Goal: Check status: Check status

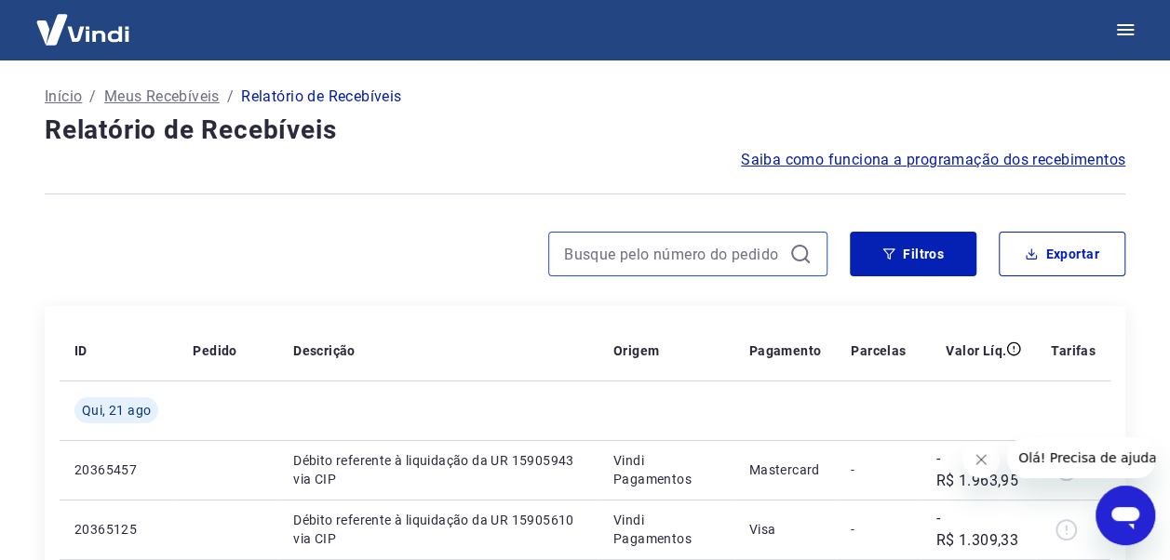
click at [572, 251] on input at bounding box center [673, 254] width 218 height 28
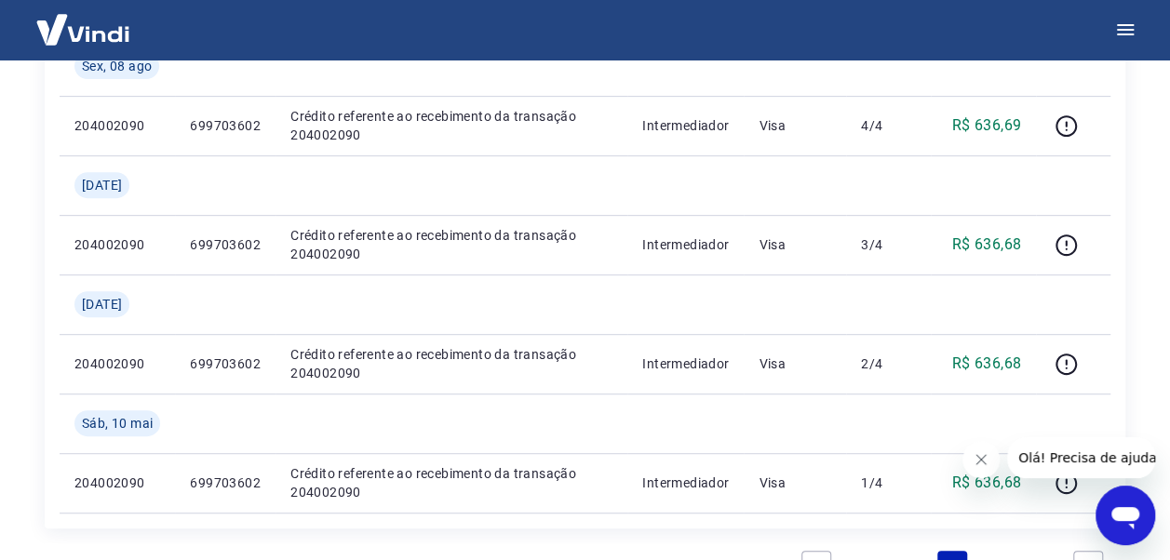
scroll to position [279, 0]
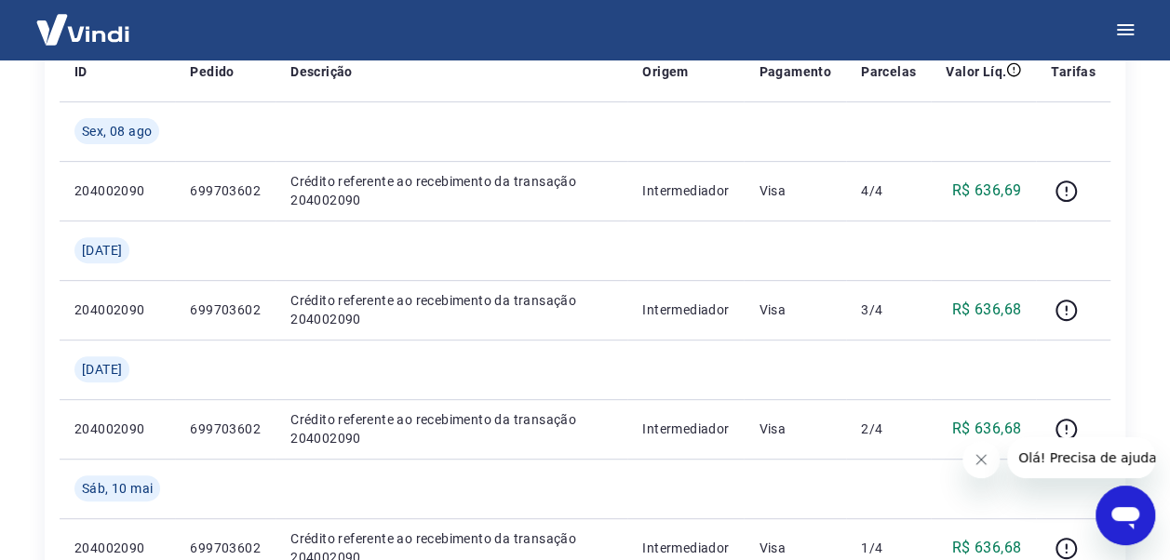
type input "699703602"
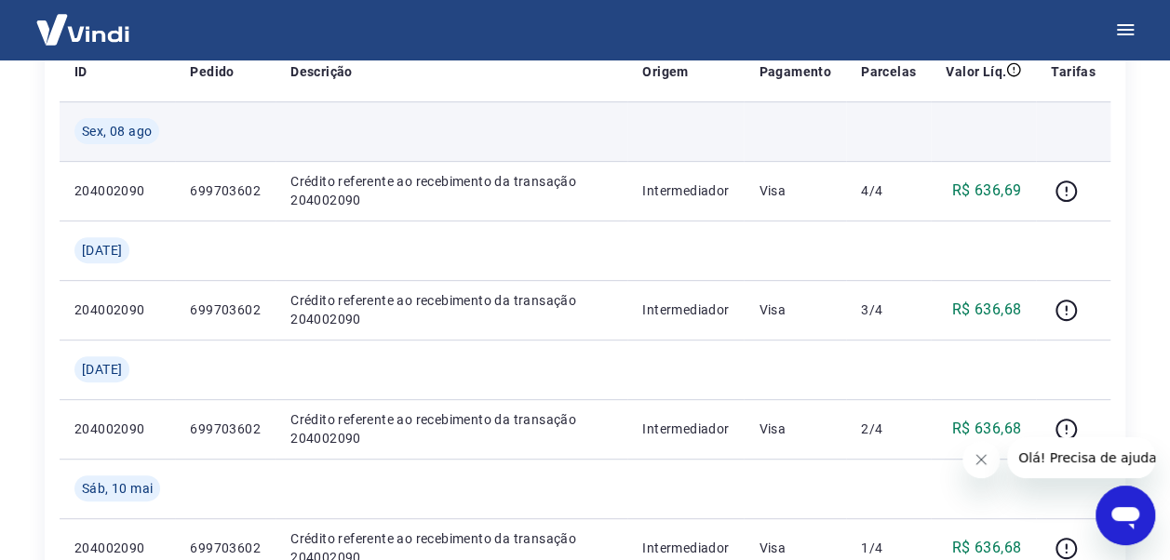
scroll to position [0, 0]
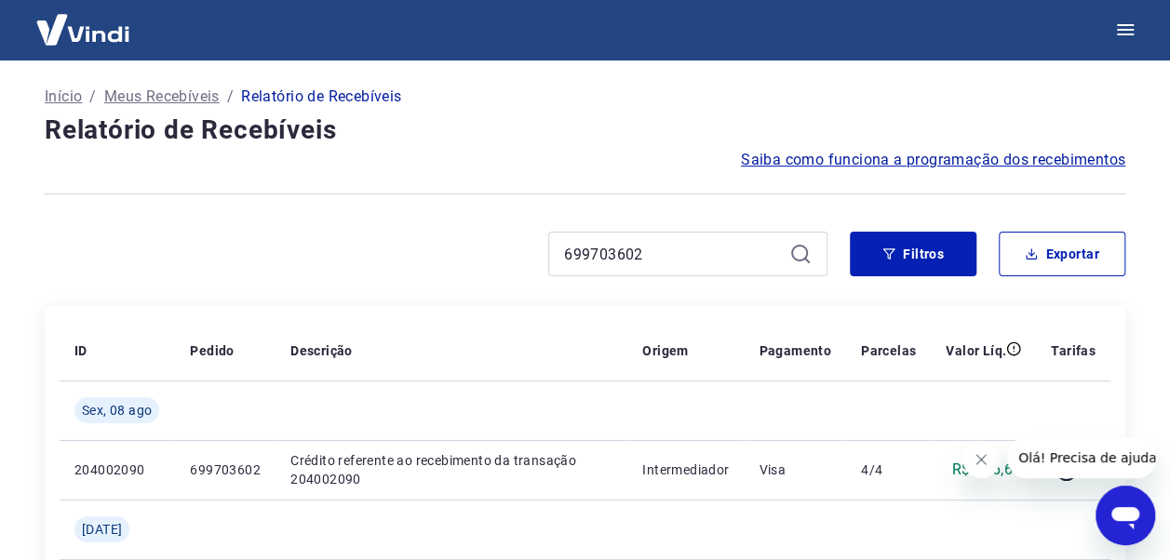
click at [116, 38] on img at bounding box center [82, 29] width 121 height 57
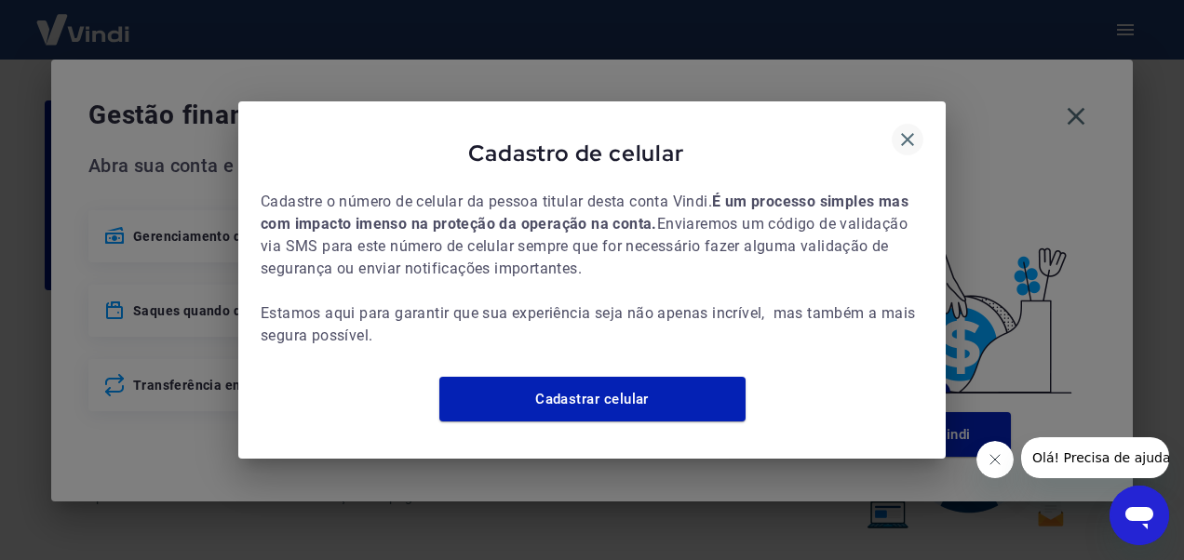
click at [907, 134] on icon "button" at bounding box center [907, 139] width 22 height 22
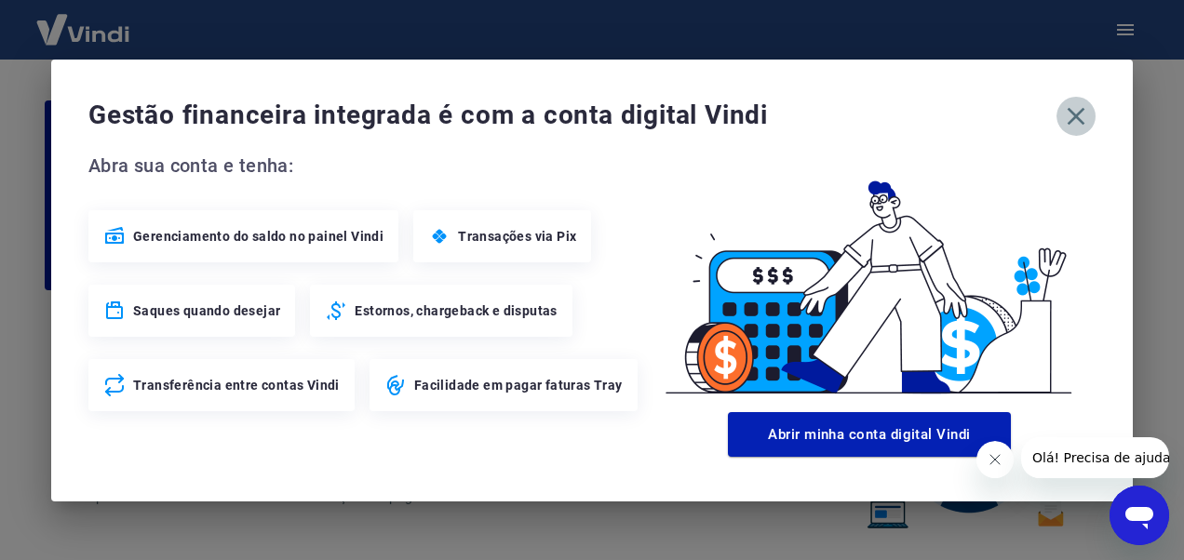
click at [1071, 121] on icon "button" at bounding box center [1077, 116] width 18 height 18
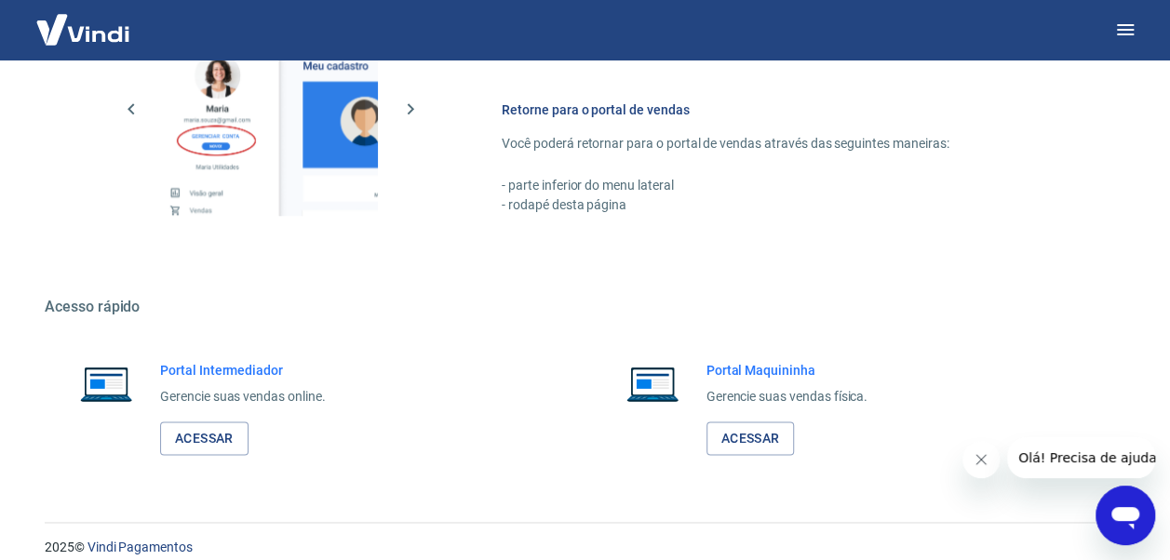
scroll to position [1082, 0]
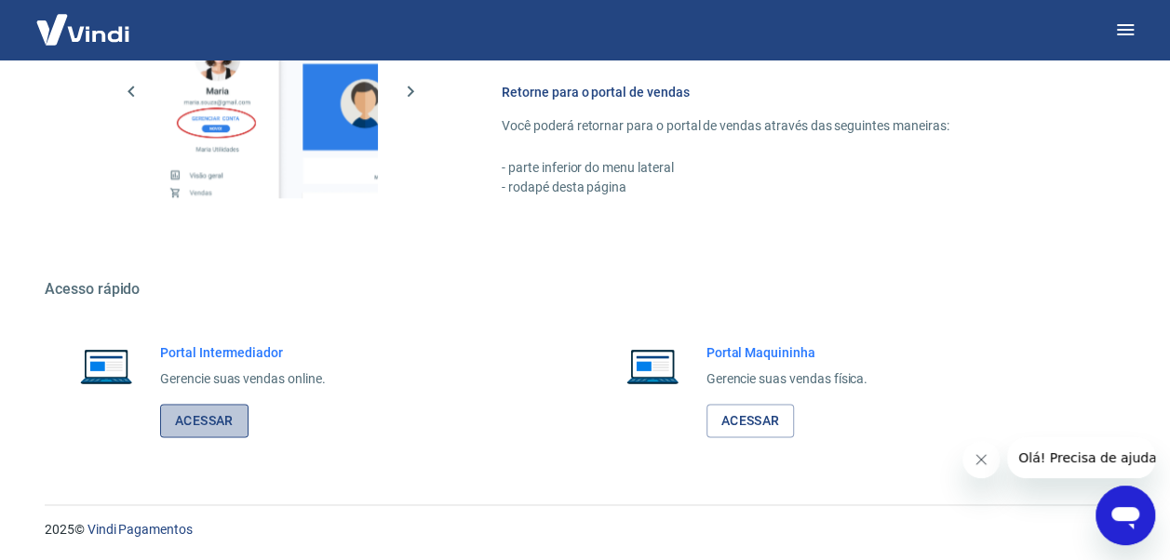
click at [206, 408] on link "Acessar" at bounding box center [204, 421] width 88 height 34
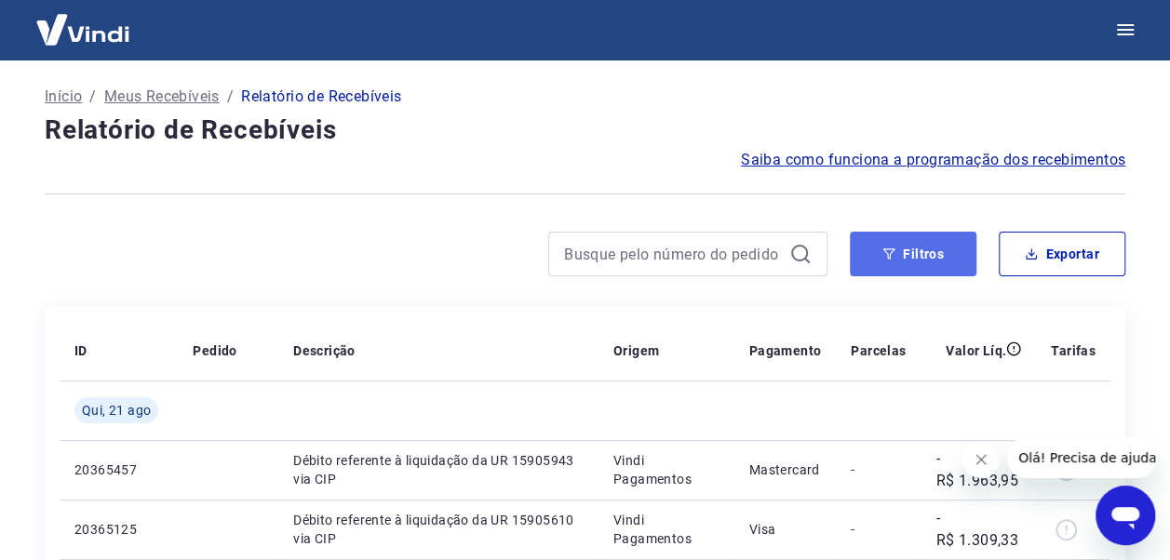
click at [924, 252] on button "Filtros" at bounding box center [913, 254] width 127 height 45
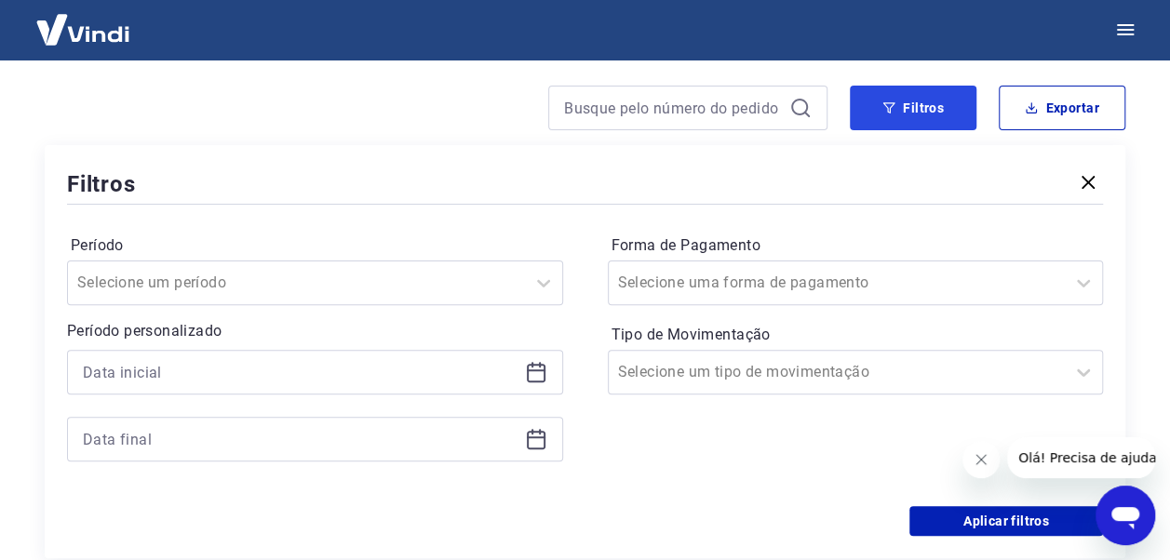
scroll to position [186, 0]
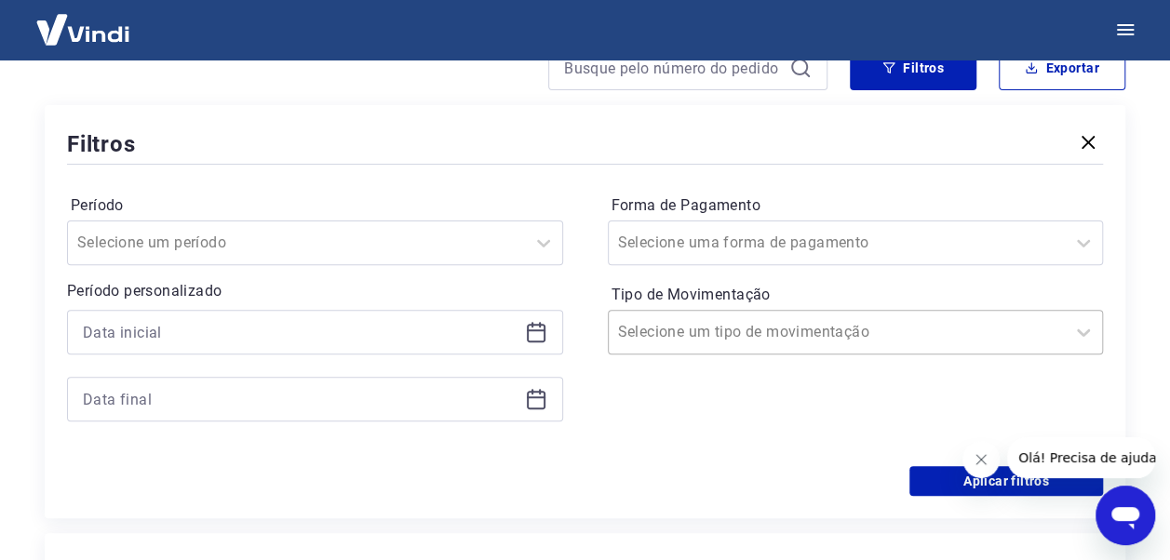
click at [730, 339] on input "Tipo de Movimentação" at bounding box center [712, 332] width 188 height 22
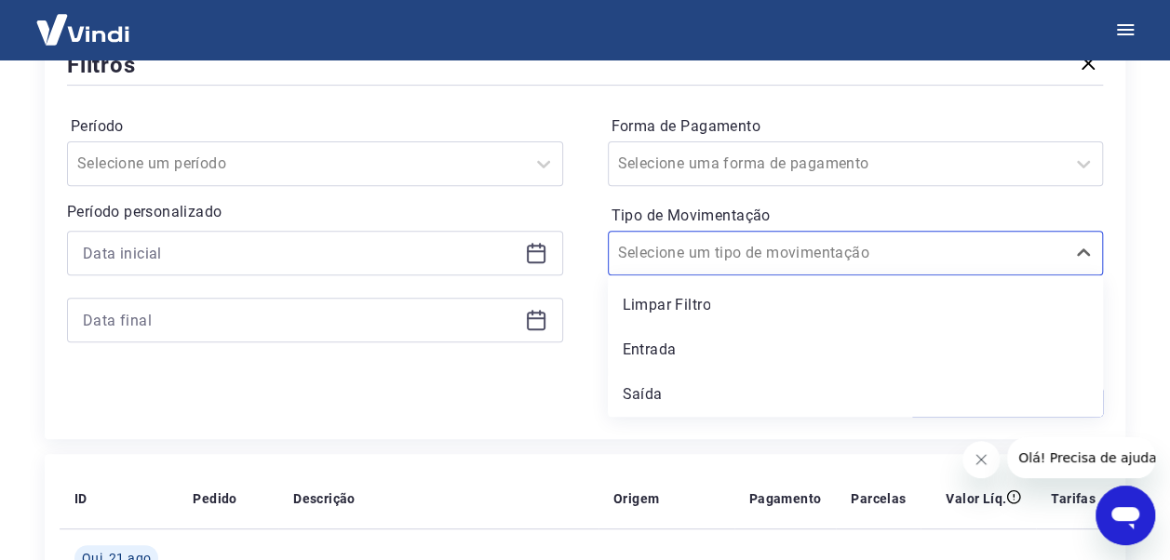
scroll to position [279, 0]
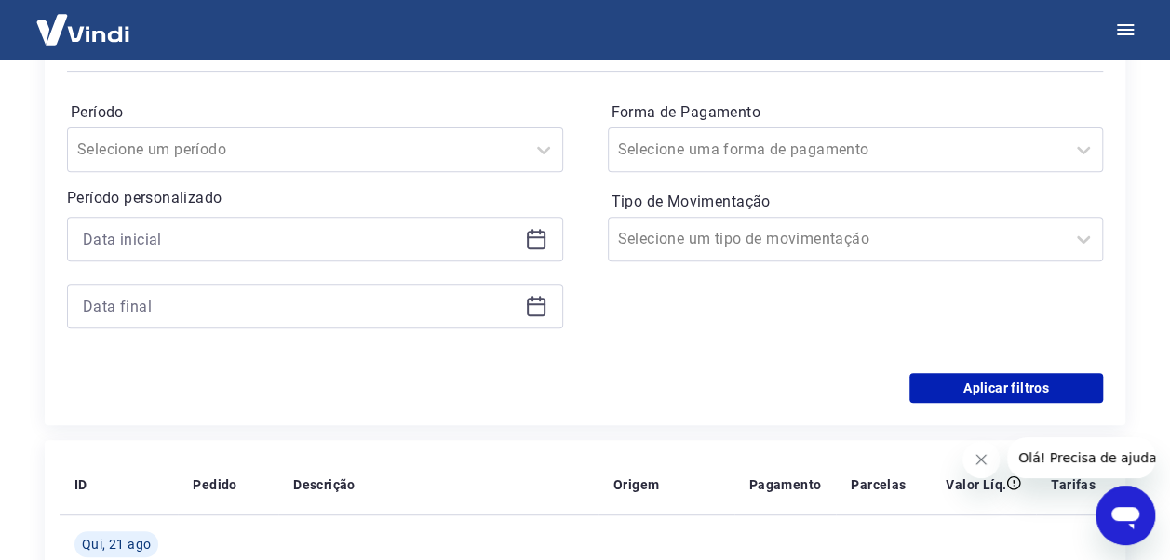
click at [88, 31] on img at bounding box center [82, 29] width 121 height 57
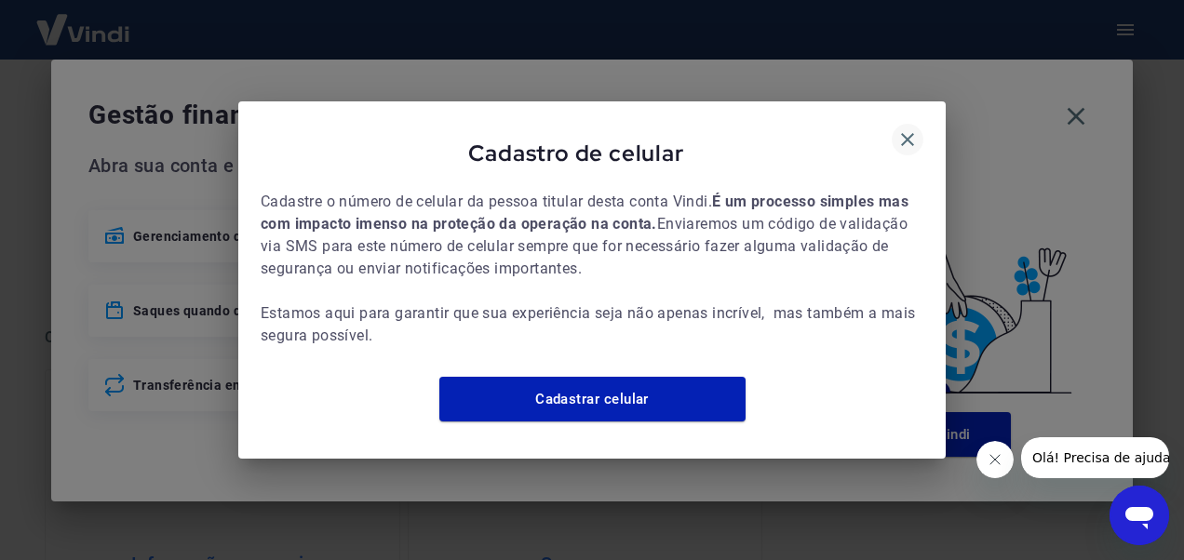
click at [906, 132] on icon "button" at bounding box center [907, 139] width 22 height 22
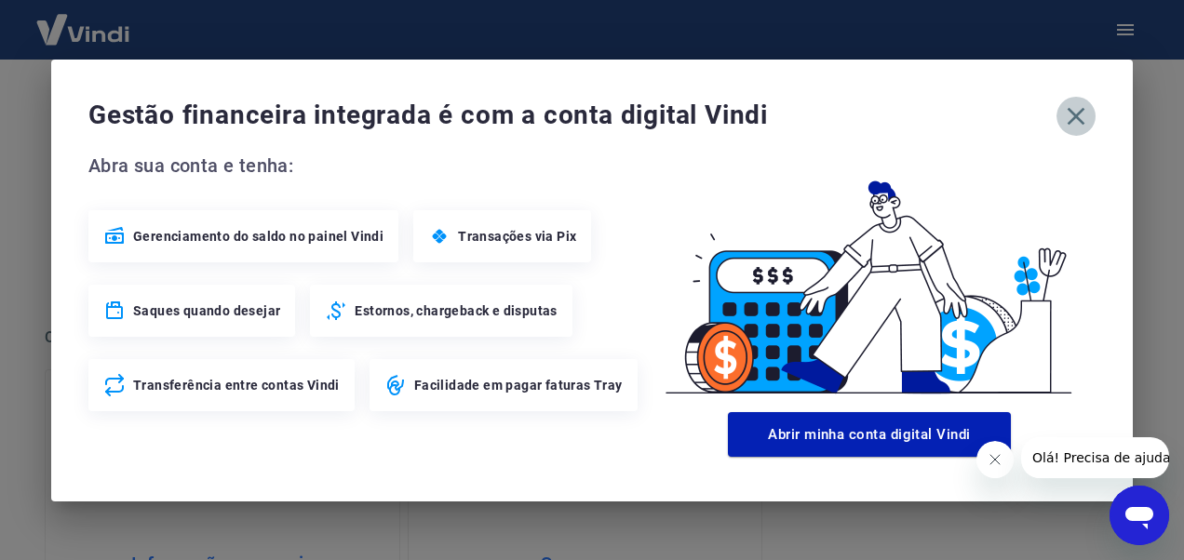
click at [1083, 114] on icon "button" at bounding box center [1076, 116] width 30 height 30
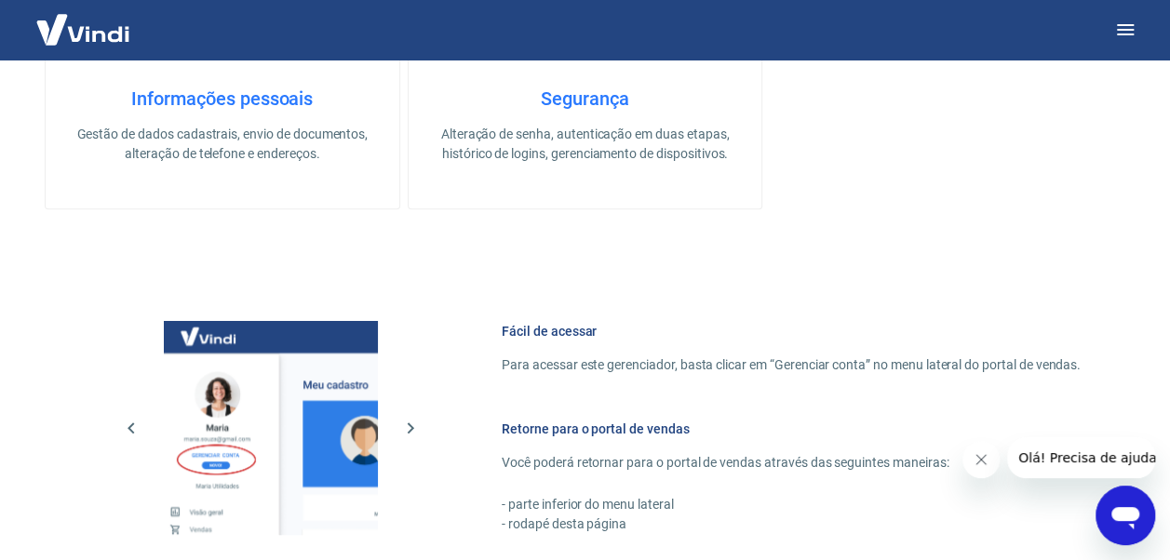
scroll to position [1082, 0]
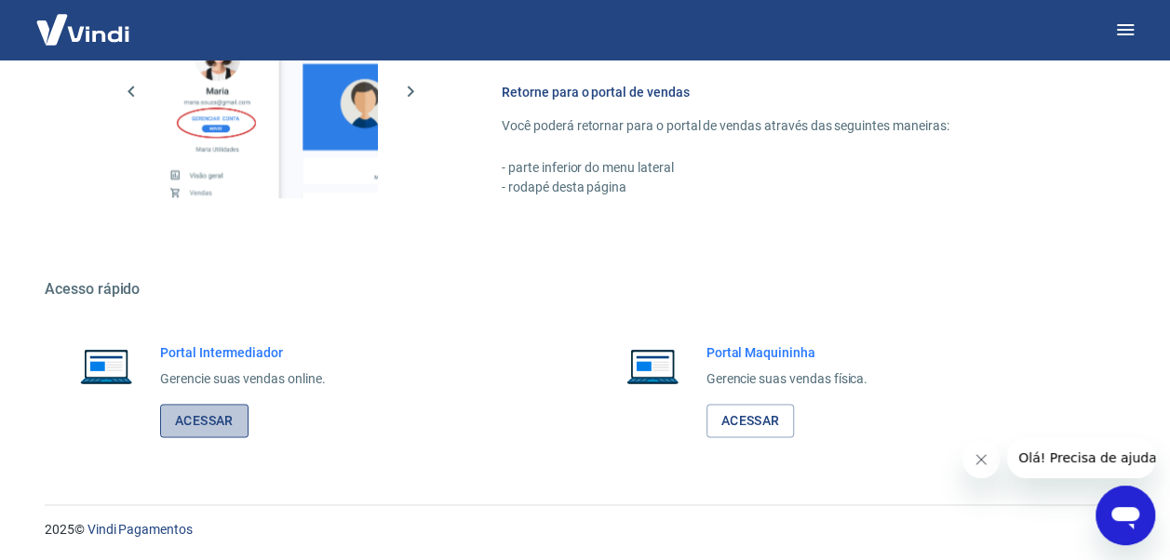
click at [207, 413] on link "Acessar" at bounding box center [204, 421] width 88 height 34
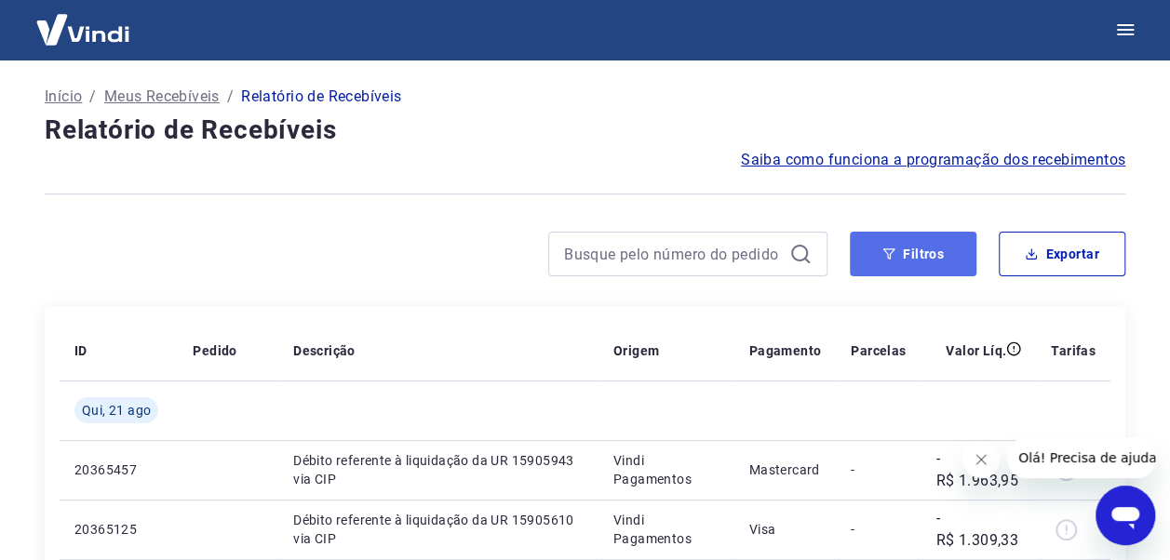
click at [914, 251] on button "Filtros" at bounding box center [913, 254] width 127 height 45
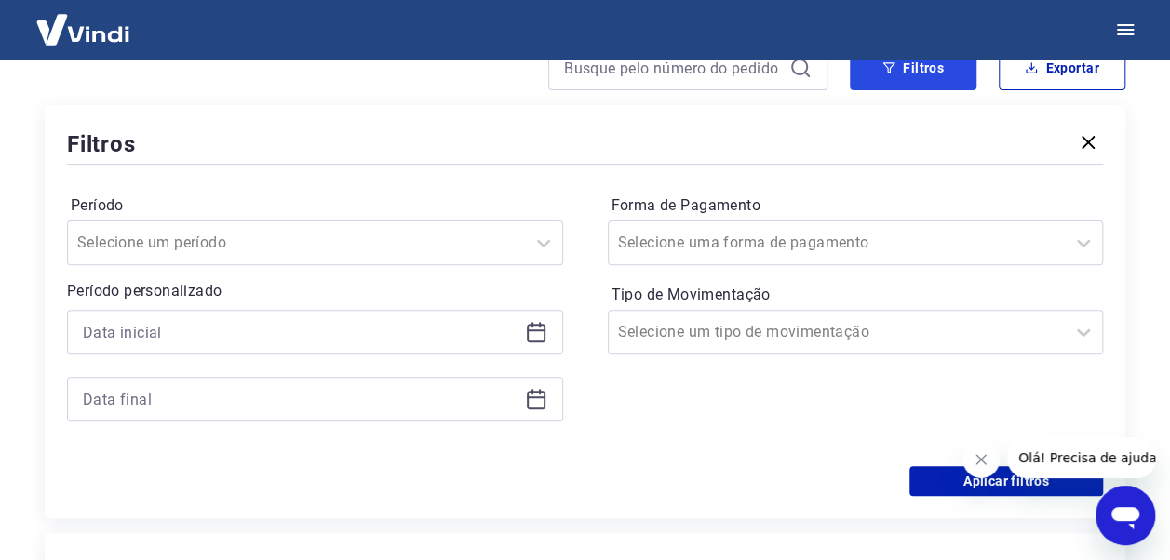
scroll to position [93, 0]
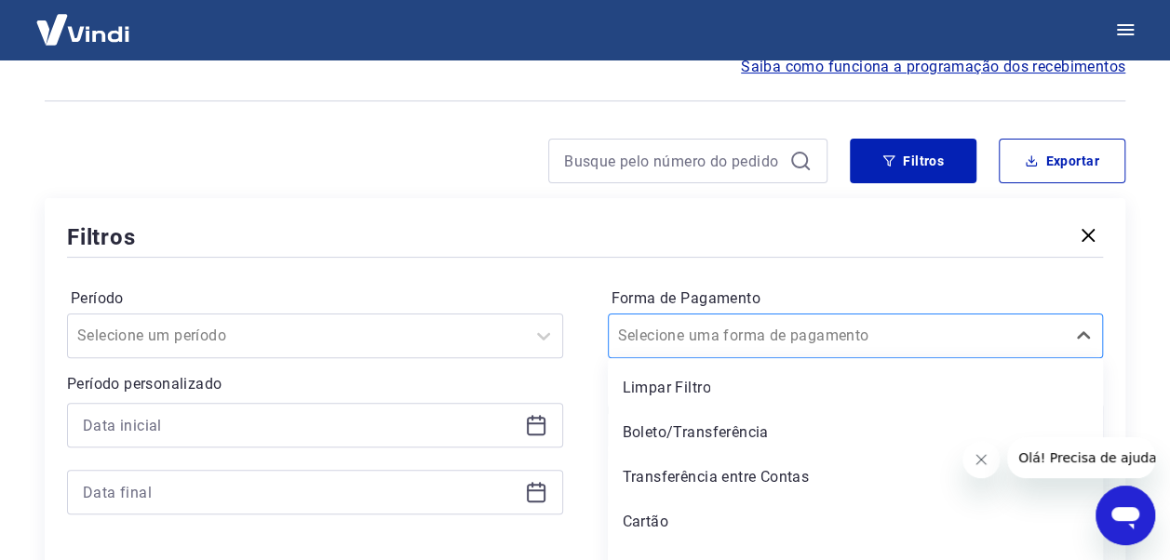
click at [869, 337] on div "option Limpar Filtro focused, 1 of 5. 5 results available. Use Up and Down to c…" at bounding box center [856, 336] width 496 height 45
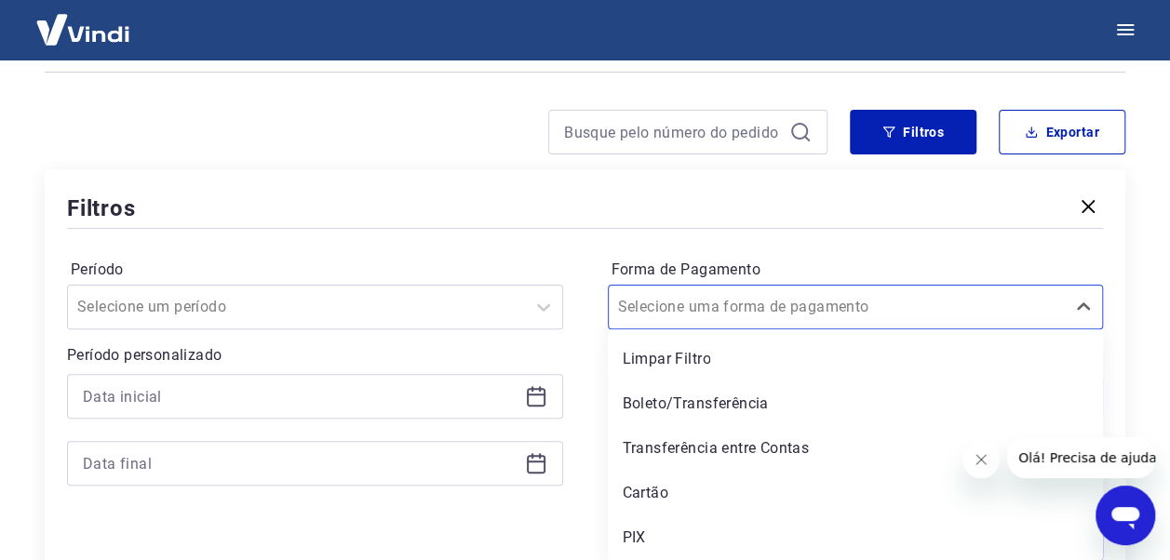
click at [67, 32] on img at bounding box center [82, 29] width 121 height 57
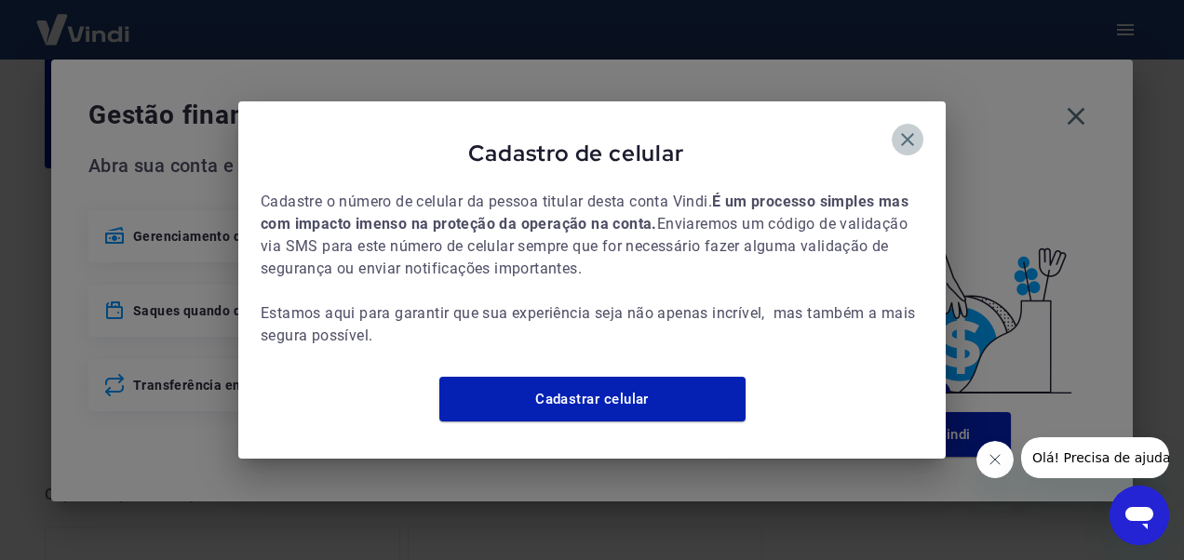
click at [900, 128] on icon "button" at bounding box center [907, 139] width 22 height 22
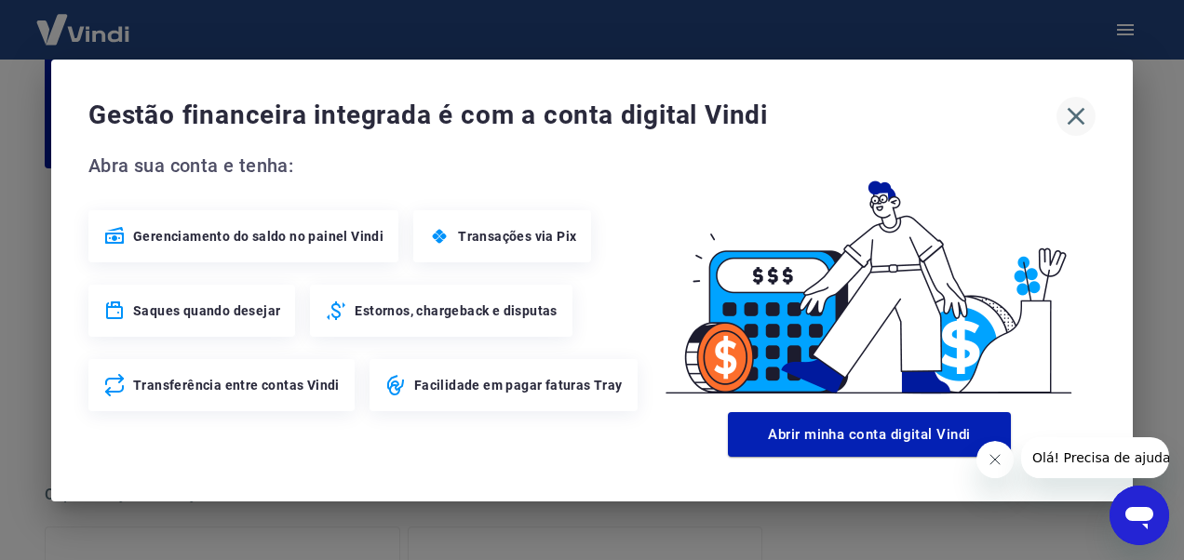
click at [1071, 115] on icon "button" at bounding box center [1076, 116] width 30 height 30
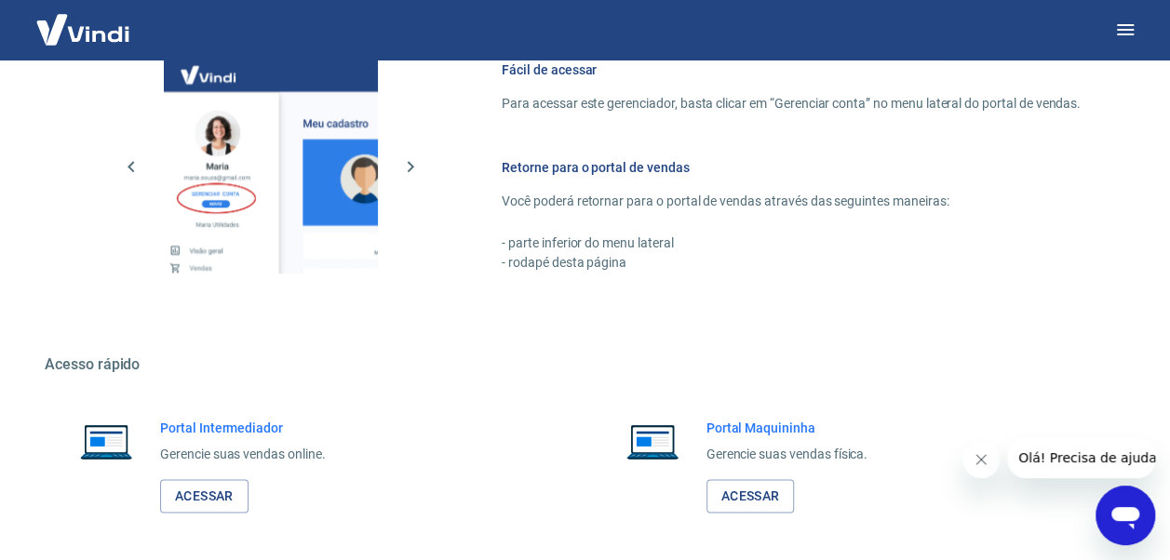
scroll to position [1082, 0]
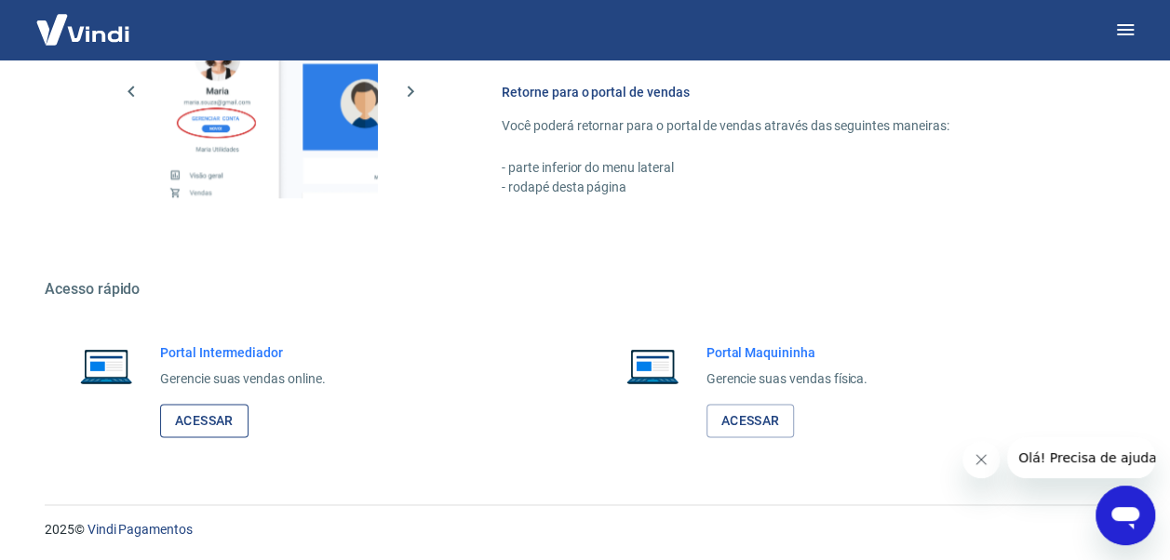
click at [220, 420] on link "Acessar" at bounding box center [204, 421] width 88 height 34
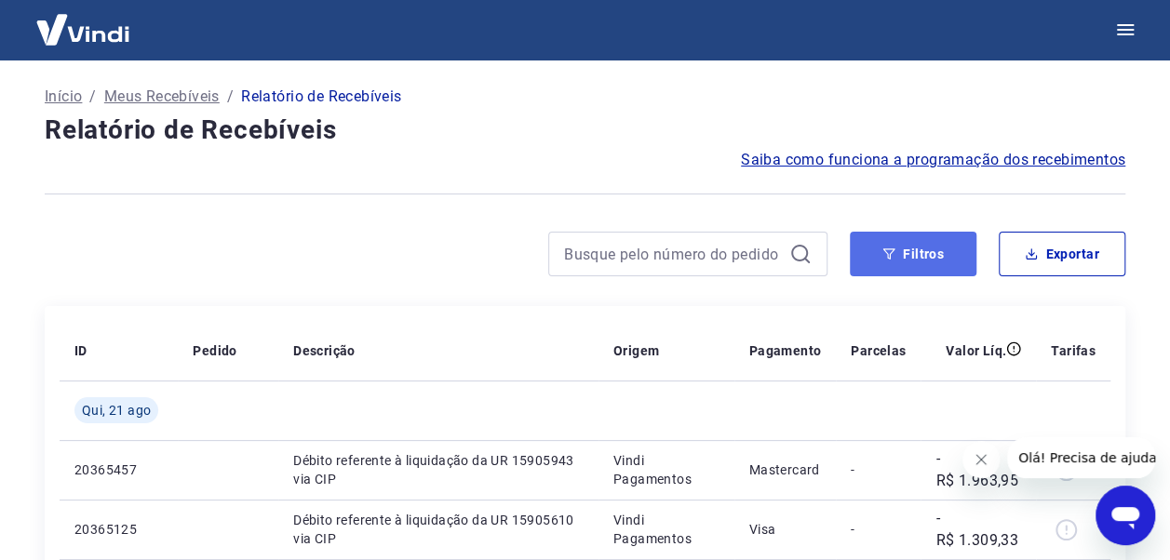
click at [941, 260] on button "Filtros" at bounding box center [913, 254] width 127 height 45
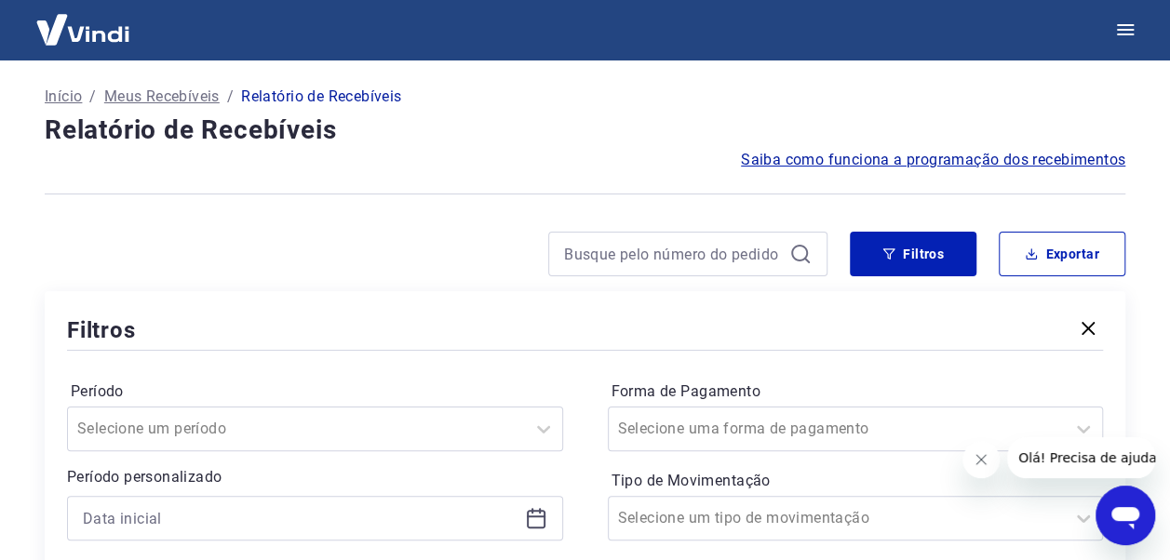
click at [61, 94] on p "Início" at bounding box center [63, 97] width 37 height 22
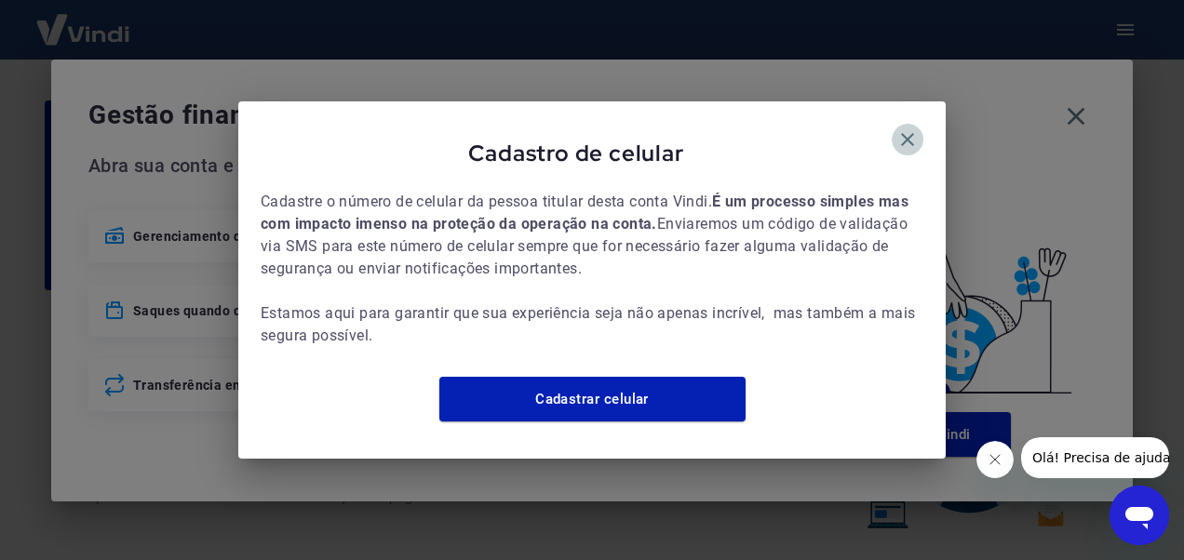
drag, startPoint x: 910, startPoint y: 125, endPoint x: 976, endPoint y: 111, distance: 66.6
click at [914, 128] on icon "button" at bounding box center [907, 139] width 22 height 22
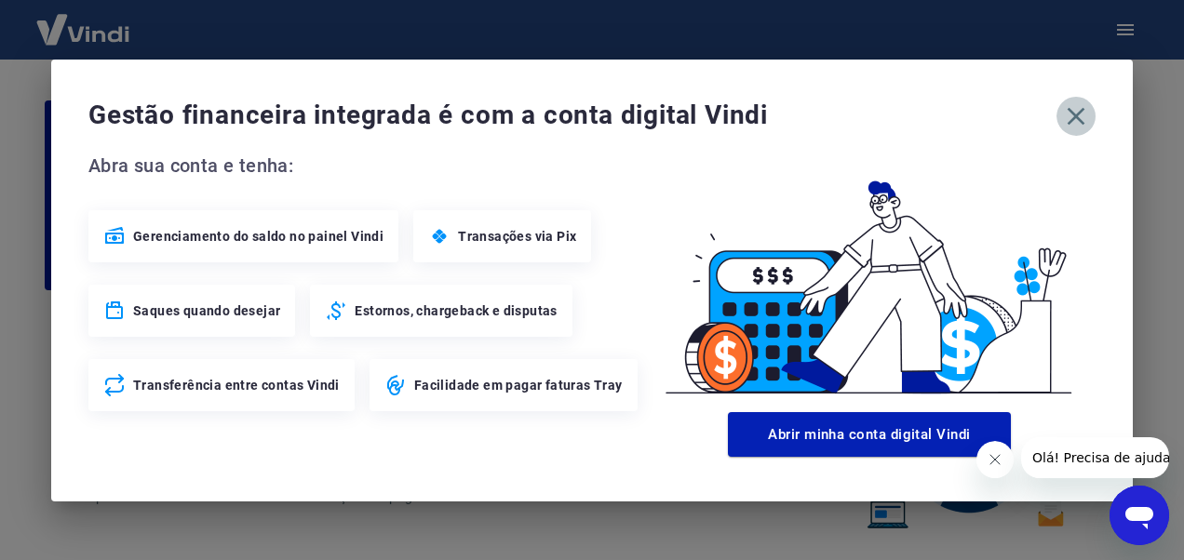
click at [1067, 113] on icon "button" at bounding box center [1076, 116] width 30 height 30
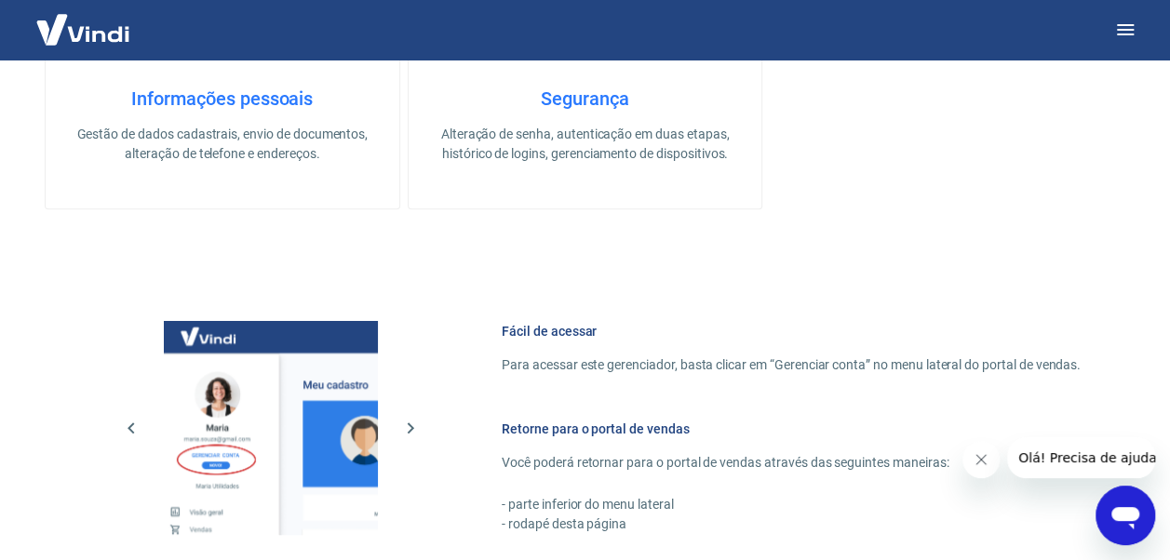
scroll to position [1082, 0]
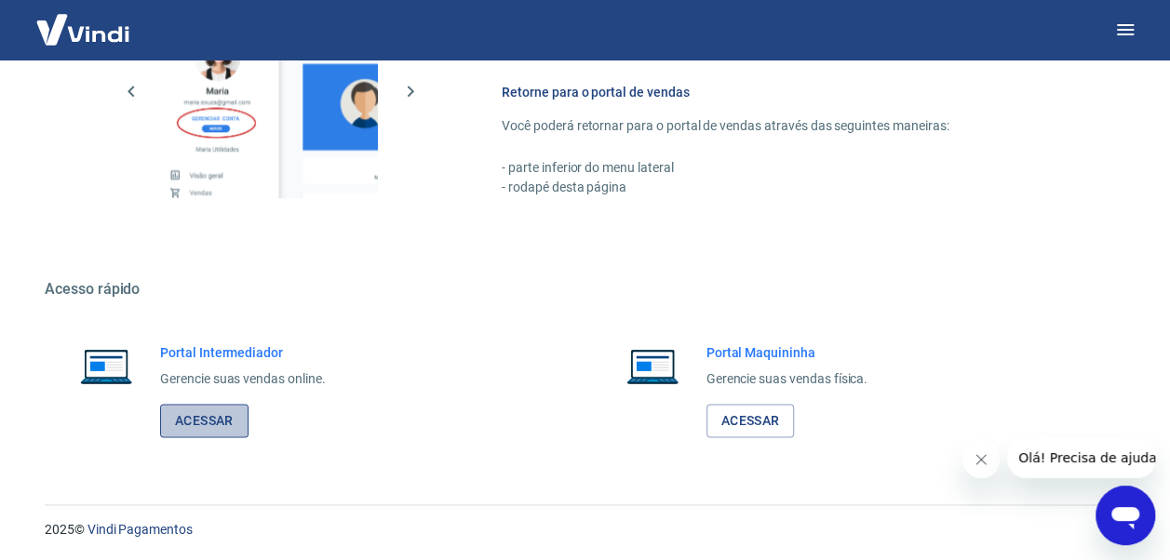
click at [209, 415] on link "Acessar" at bounding box center [204, 421] width 88 height 34
